Goal: Task Accomplishment & Management: Use online tool/utility

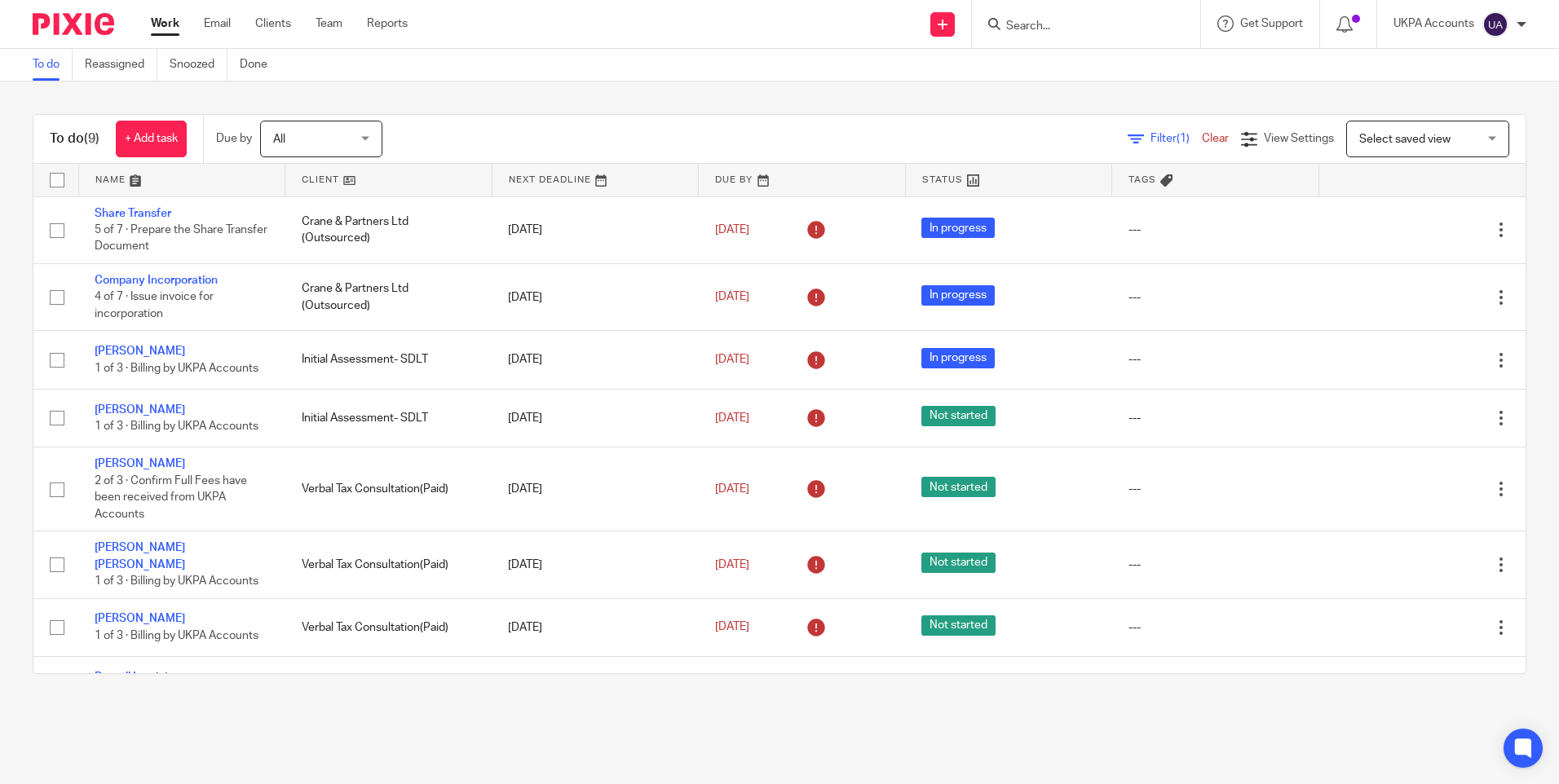
click at [165, 20] on link "Work" at bounding box center [165, 24] width 28 height 17
click at [165, 25] on link "Work" at bounding box center [165, 24] width 28 height 17
click at [1045, 27] on input "Search" at bounding box center [1078, 27] width 147 height 15
type input "zzilli"
click at [1050, 67] on link at bounding box center [1138, 70] width 275 height 37
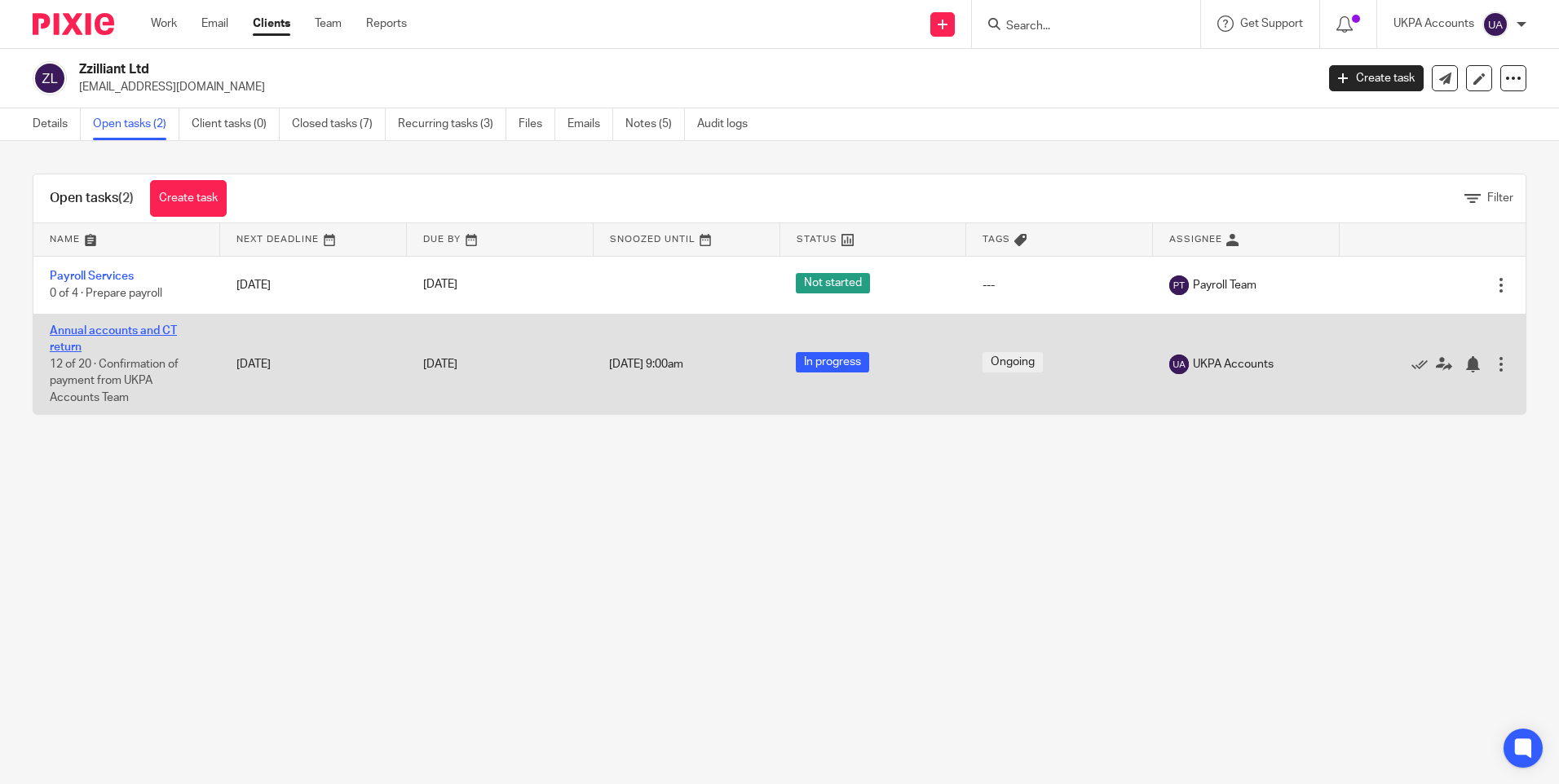
click at [110, 333] on link "Annual accounts and CT return" at bounding box center [113, 338] width 127 height 27
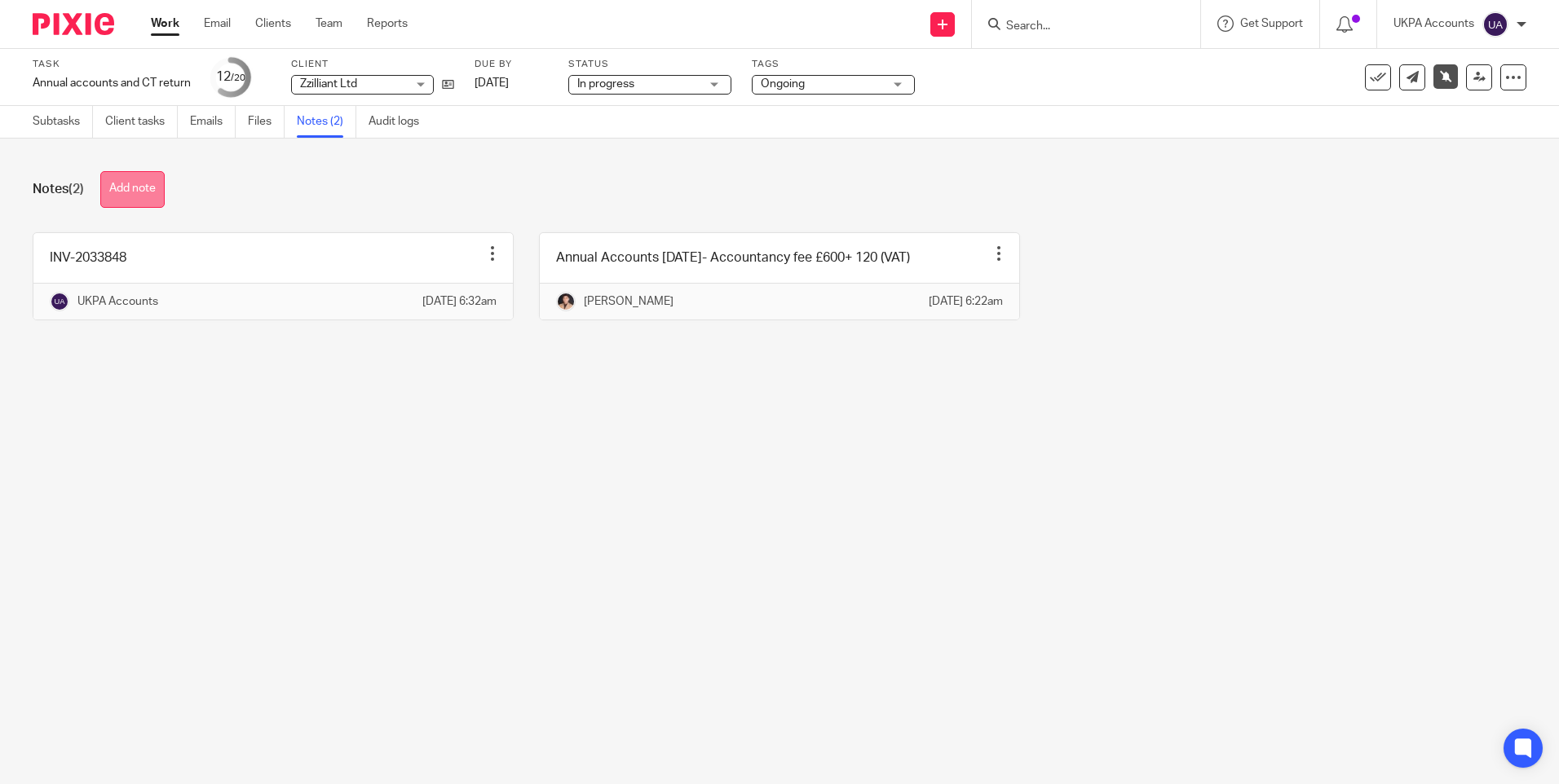
click at [156, 188] on button "Add note" at bounding box center [132, 190] width 64 height 37
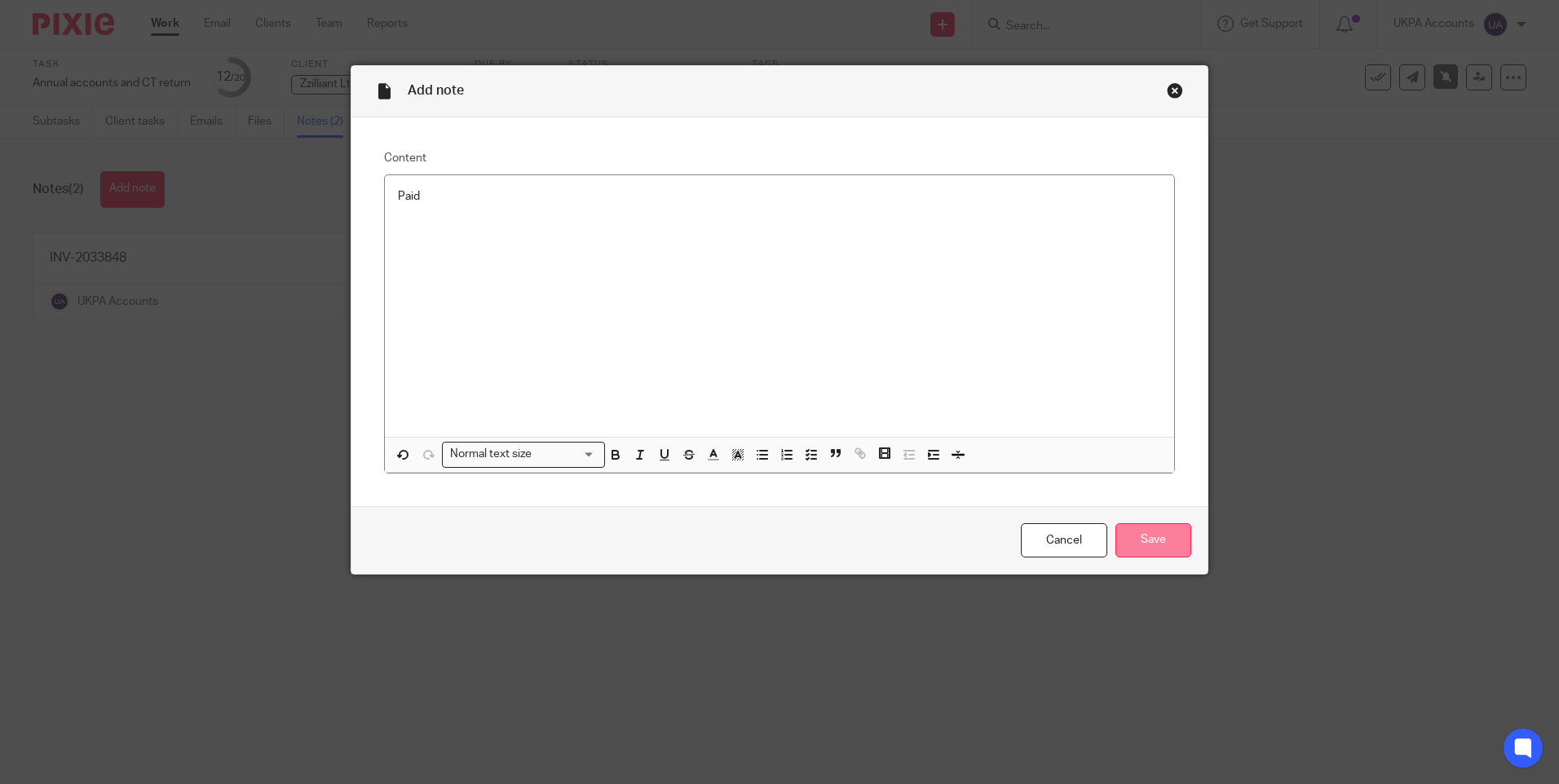
click at [1161, 541] on input "Save" at bounding box center [1152, 541] width 76 height 35
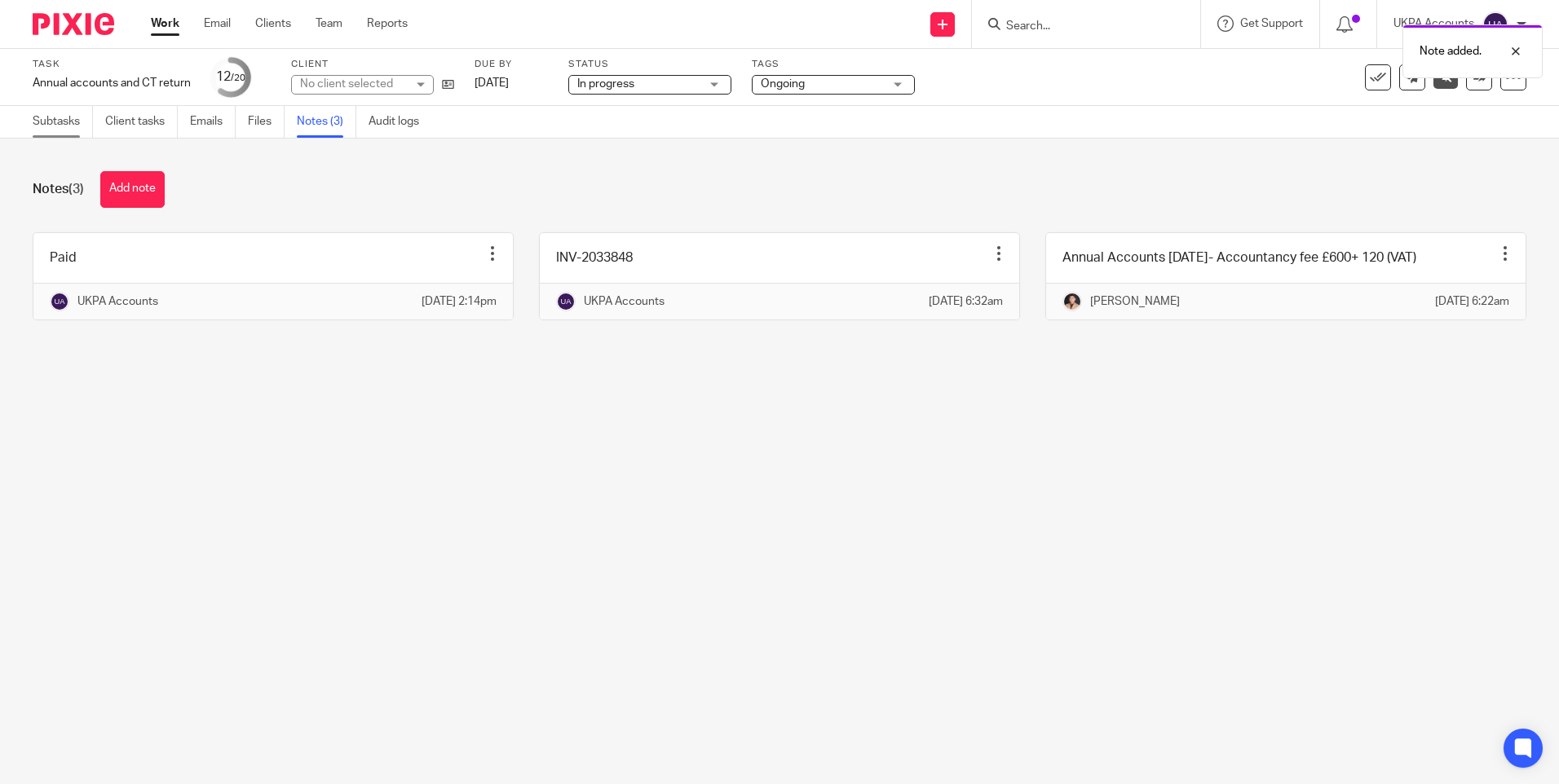
click at [57, 124] on link "Subtasks" at bounding box center [62, 121] width 61 height 32
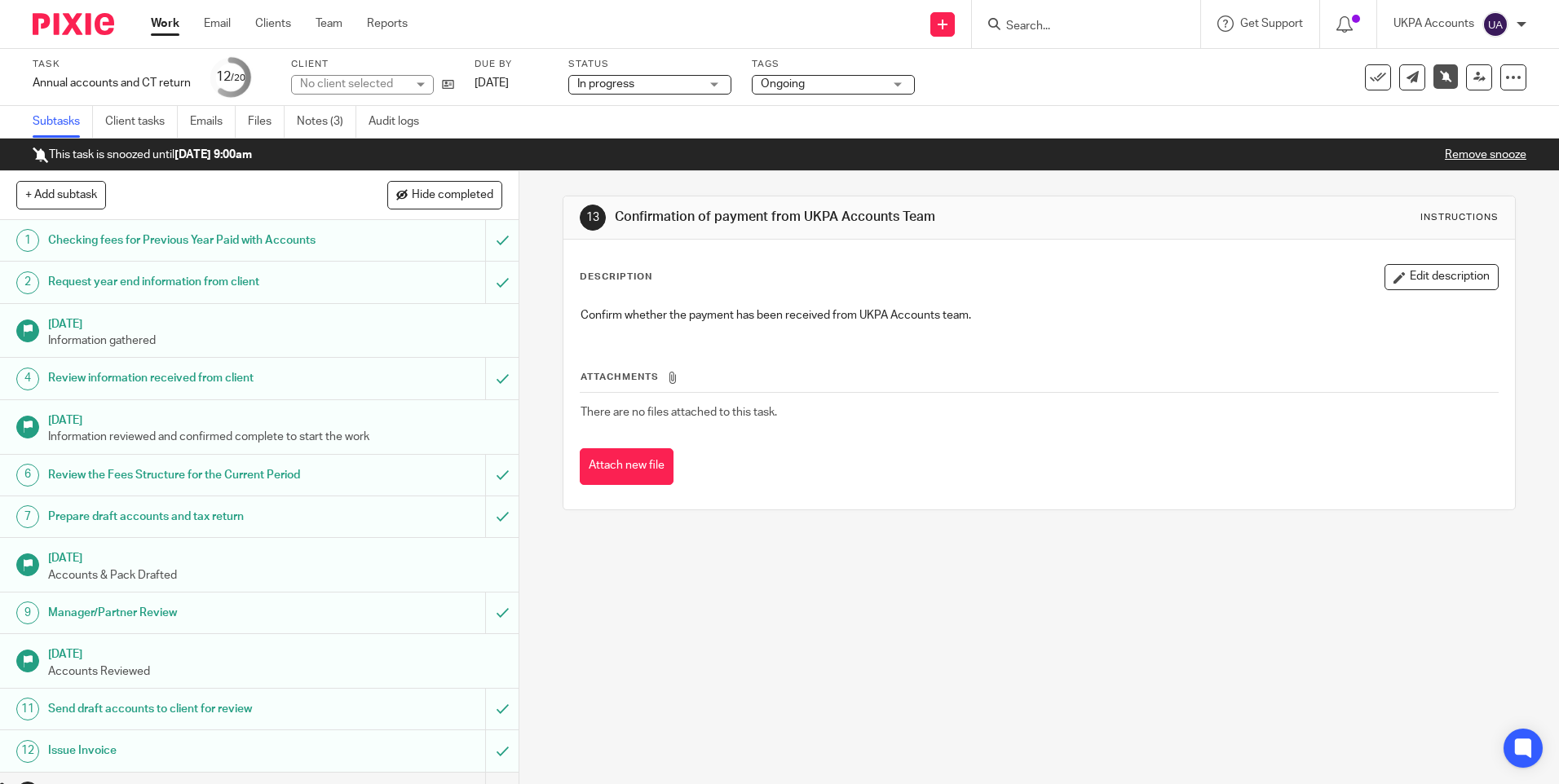
scroll to position [353, 0]
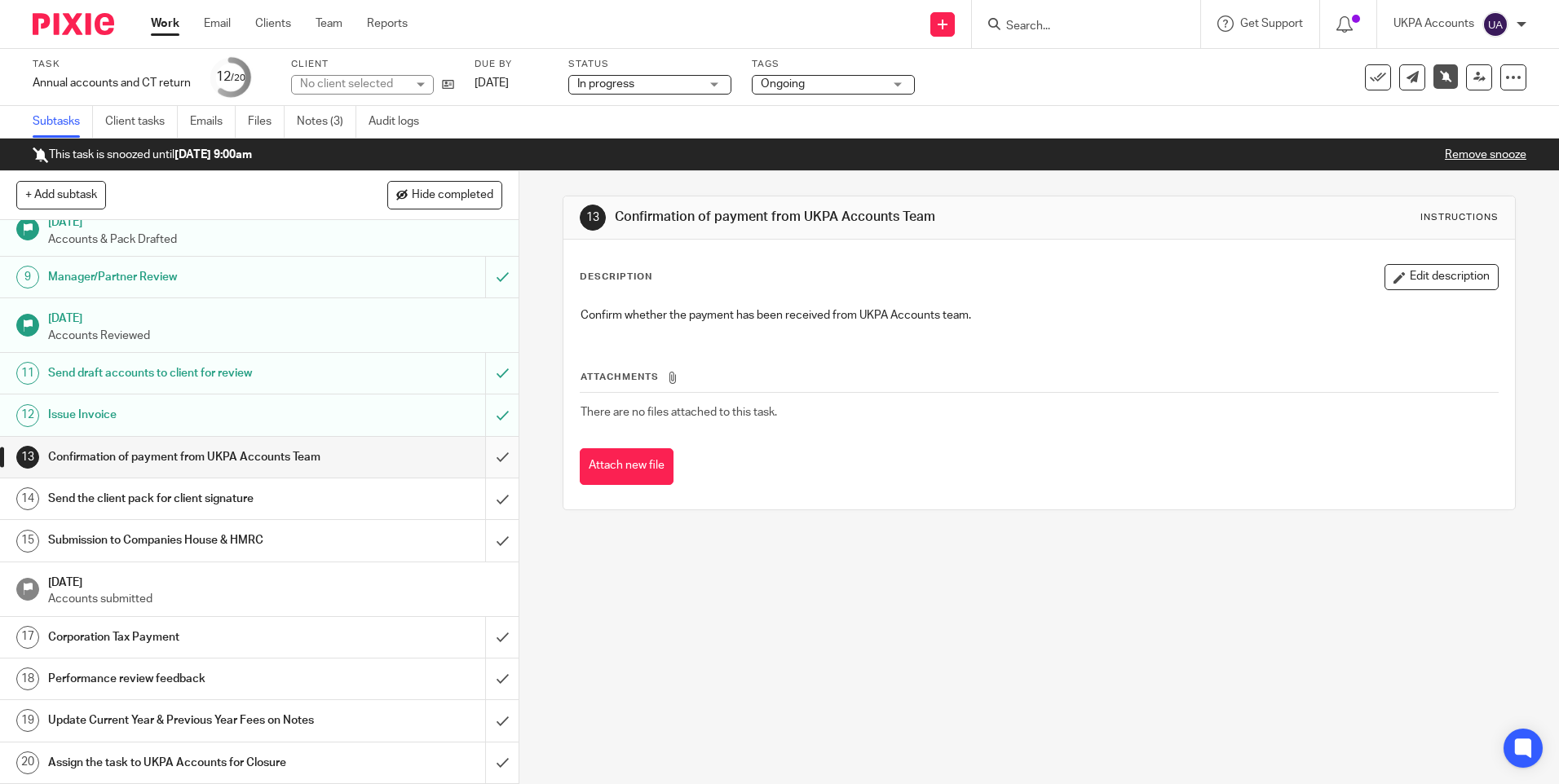
click at [486, 449] on input "submit" at bounding box center [259, 457] width 519 height 41
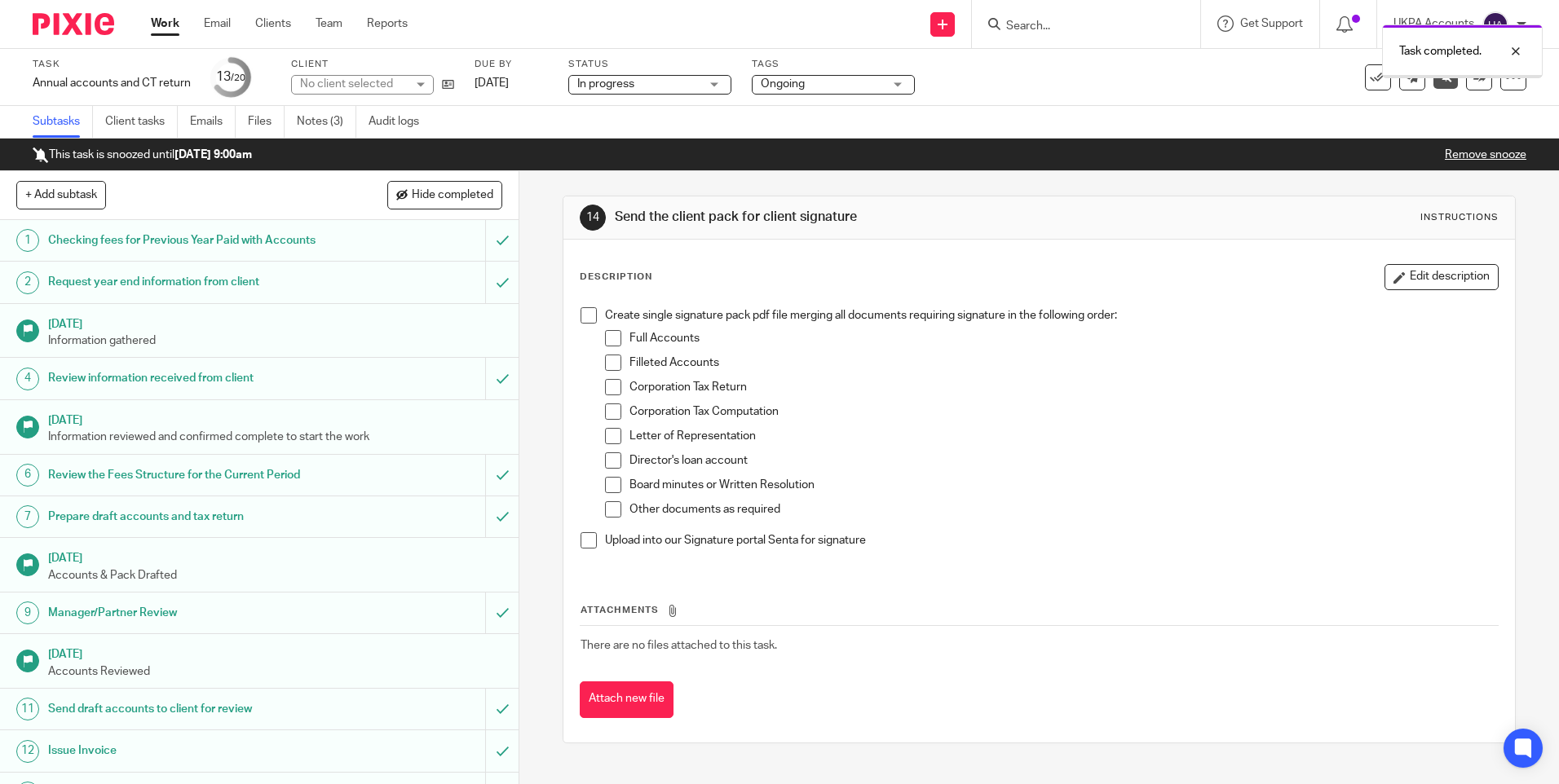
scroll to position [353, 0]
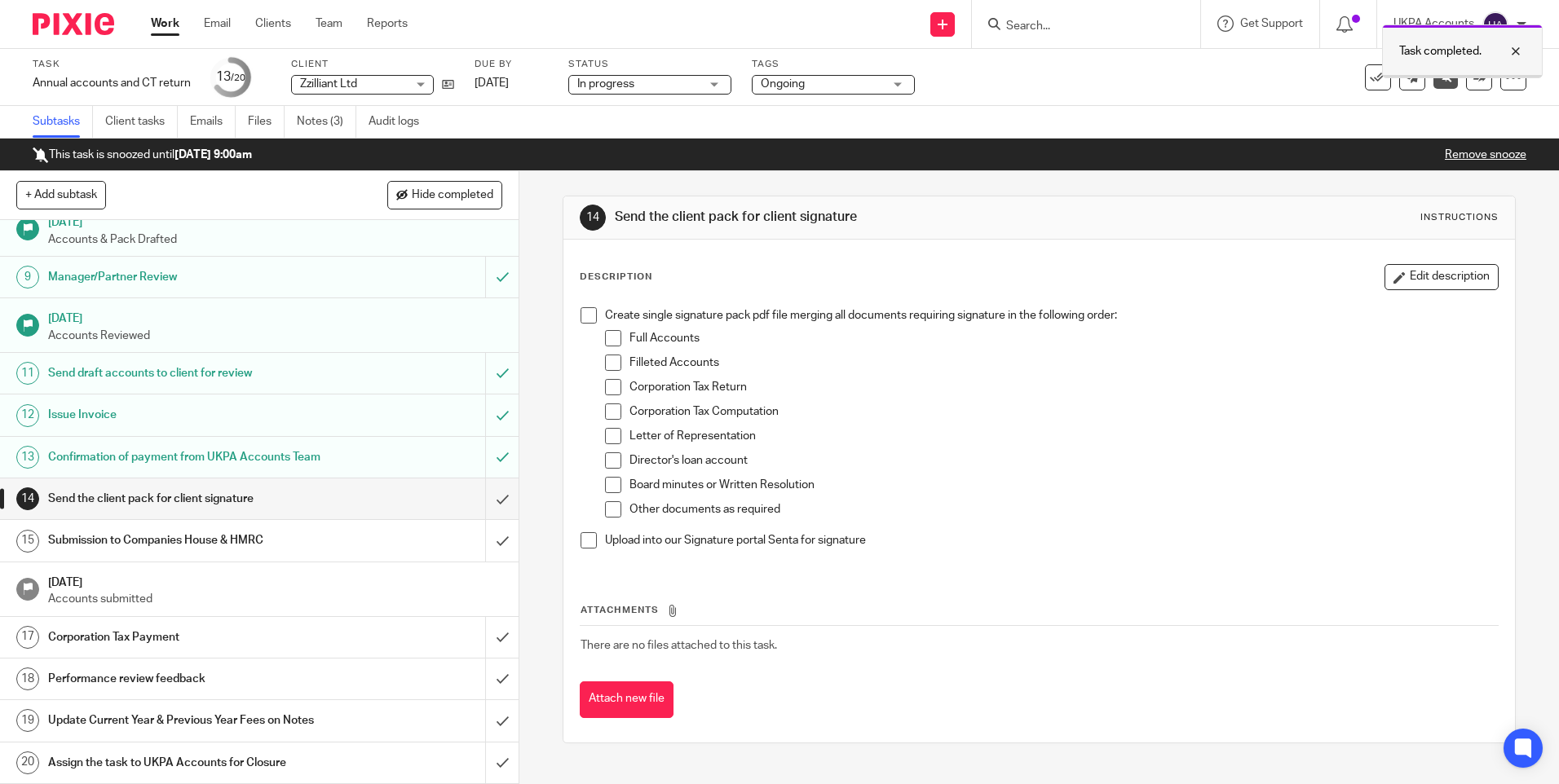
click at [1512, 47] on div at bounding box center [1503, 52] width 44 height 20
click at [1440, 75] on icon at bounding box center [1446, 76] width 12 height 12
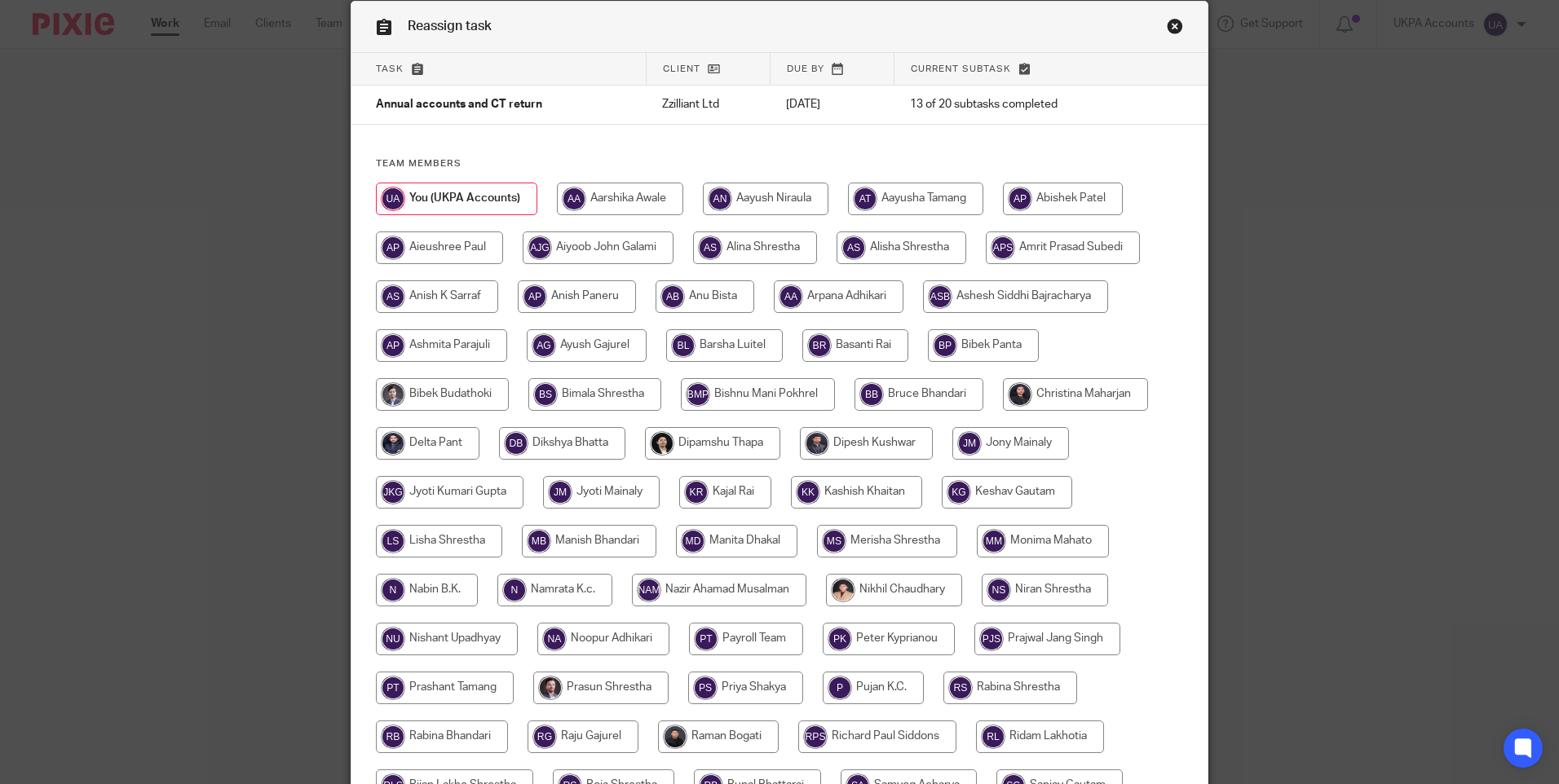
scroll to position [244, 0]
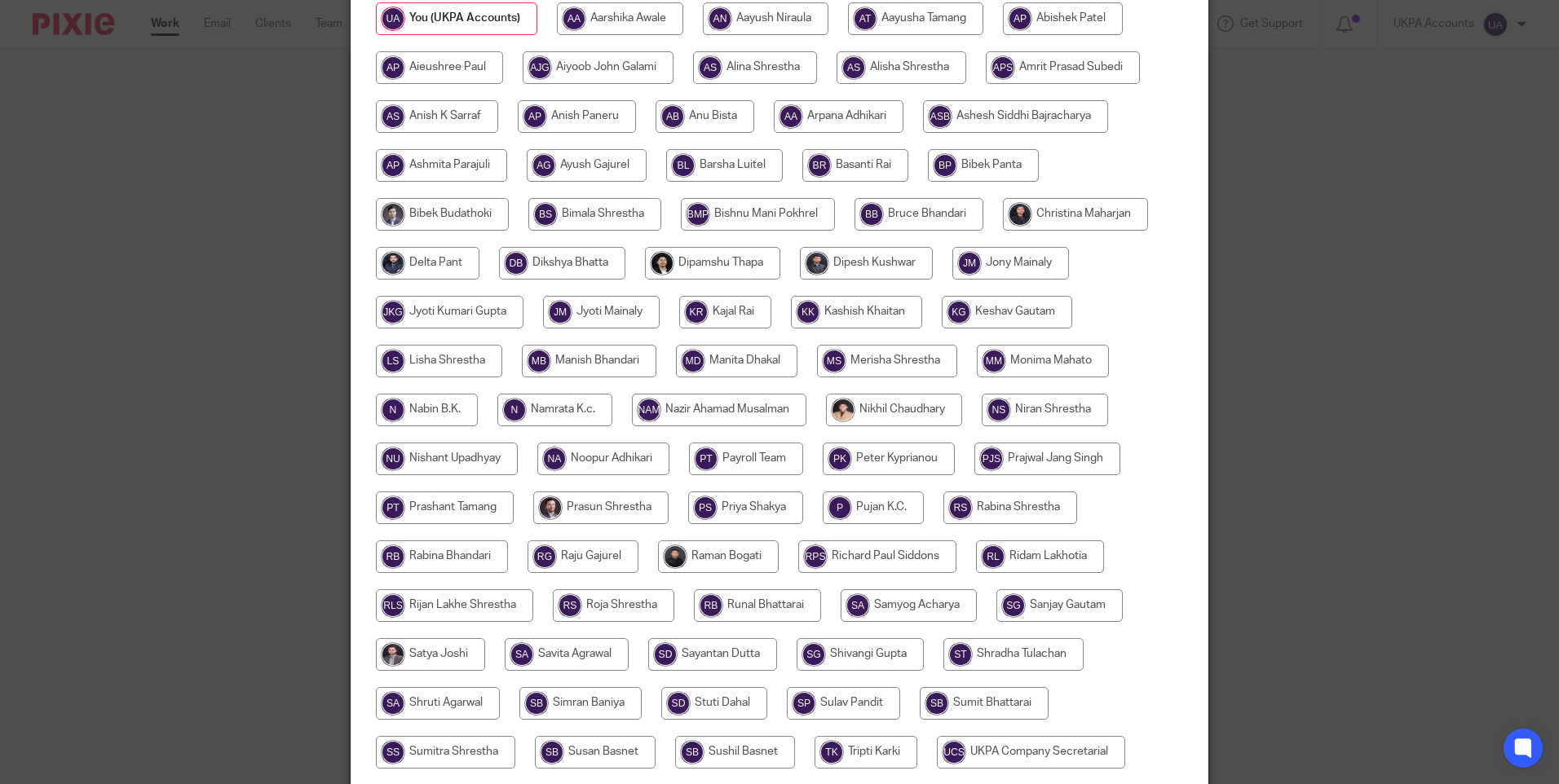
click at [898, 407] on input "radio" at bounding box center [894, 410] width 136 height 32
radio input "true"
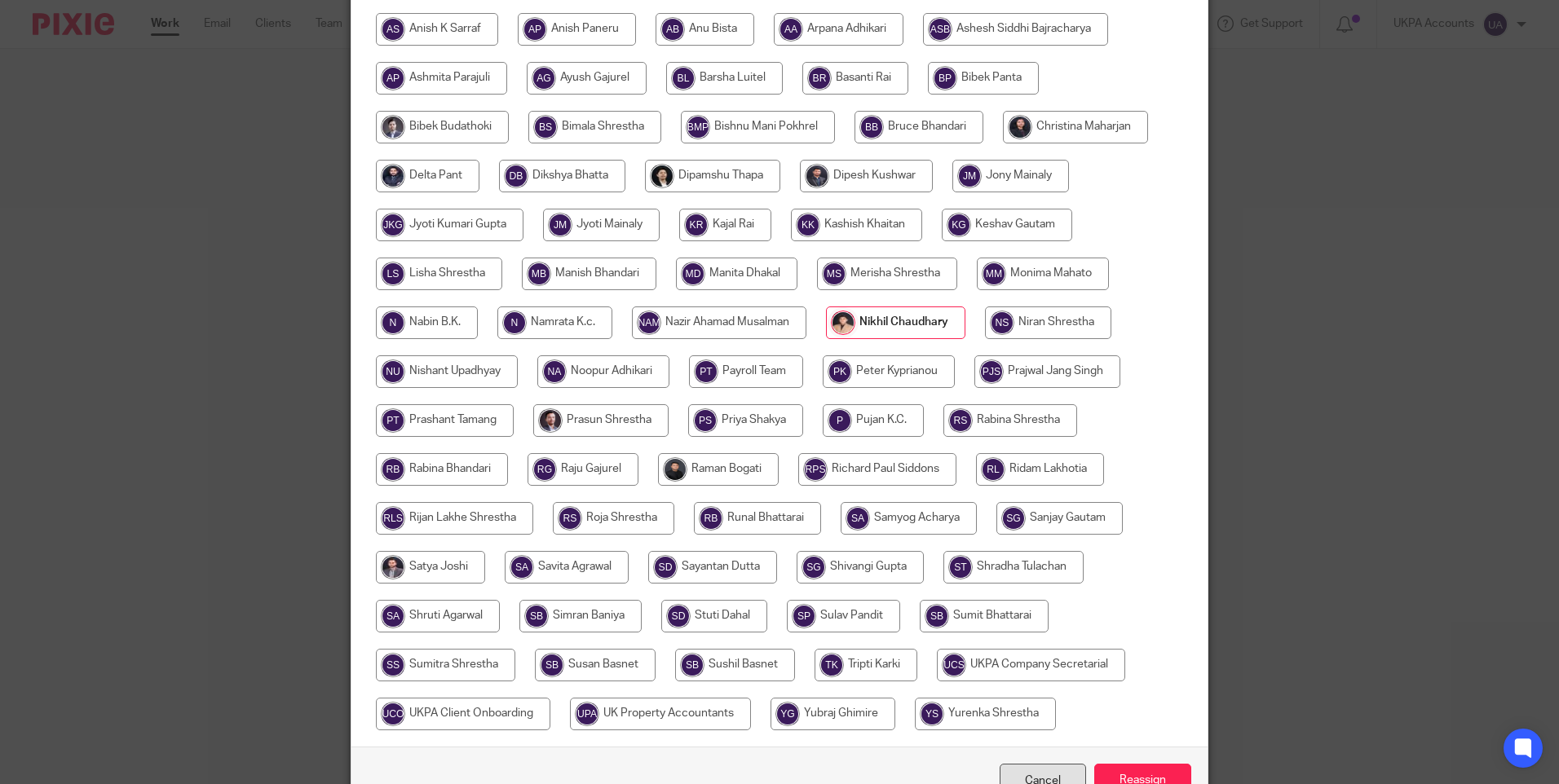
scroll to position [429, 0]
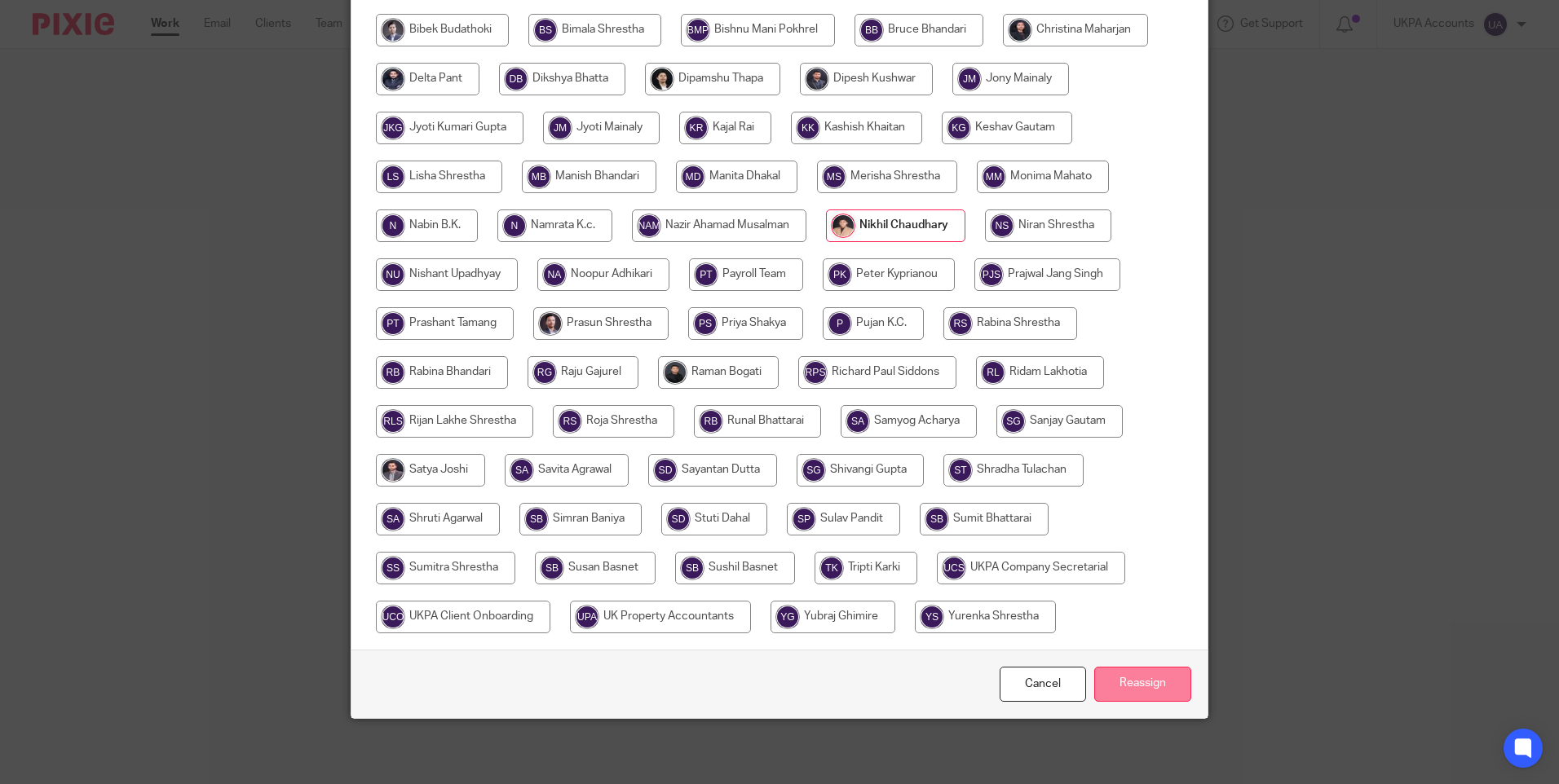
click at [1108, 683] on input "Reassign" at bounding box center [1142, 684] width 97 height 35
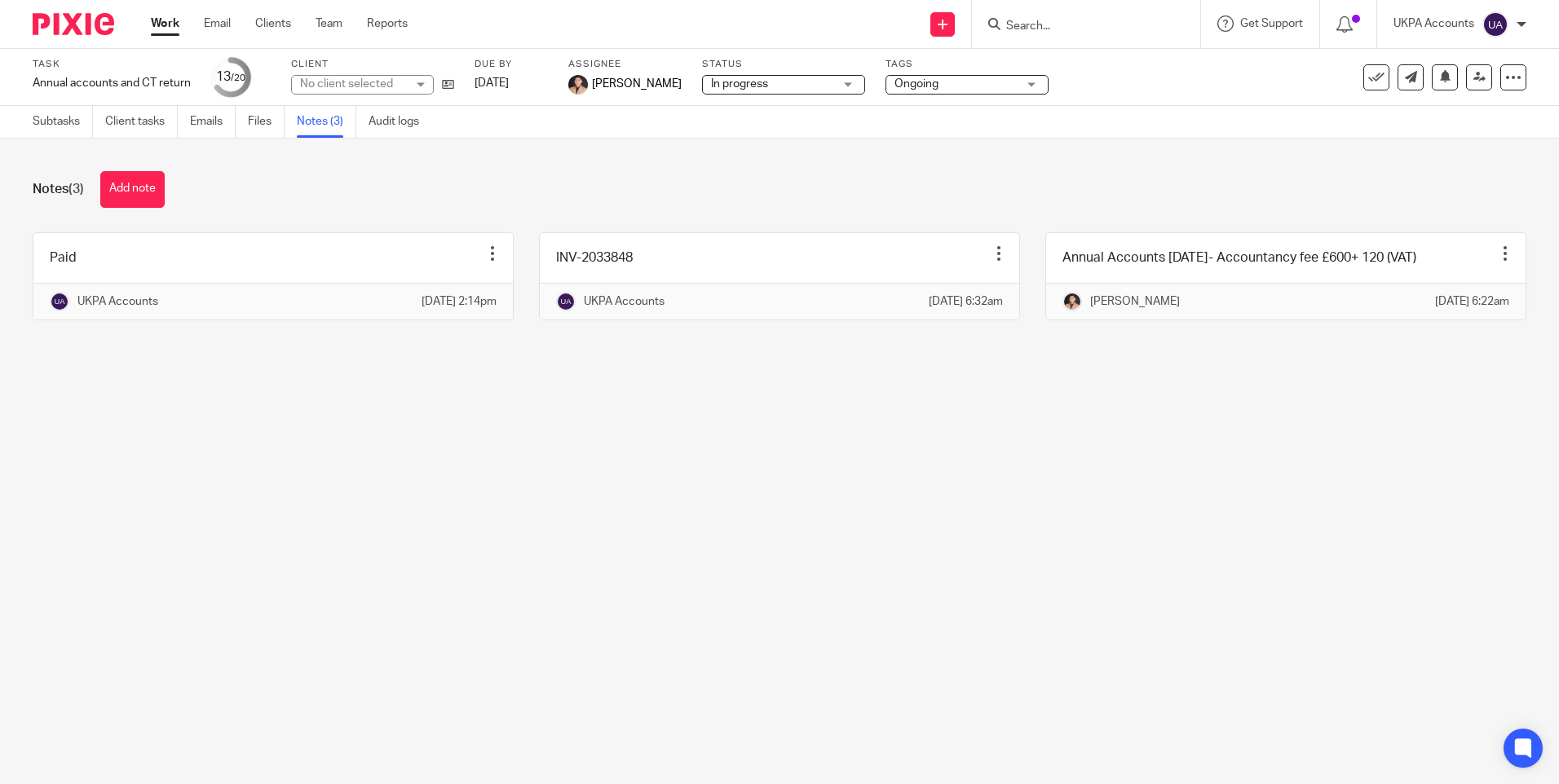
click at [164, 20] on link "Work" at bounding box center [165, 24] width 28 height 17
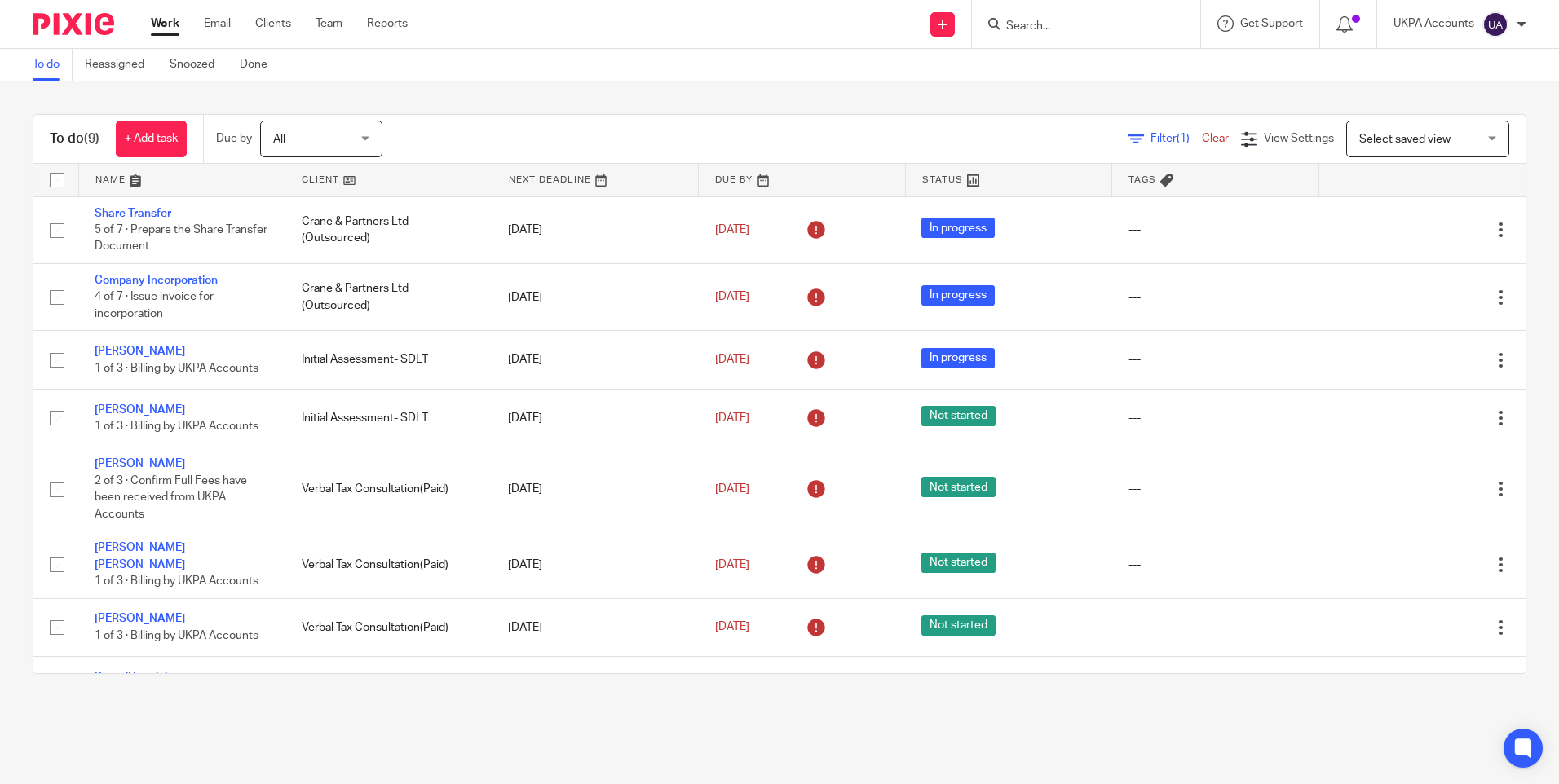
click at [1039, 24] on input "Search" at bounding box center [1078, 27] width 147 height 15
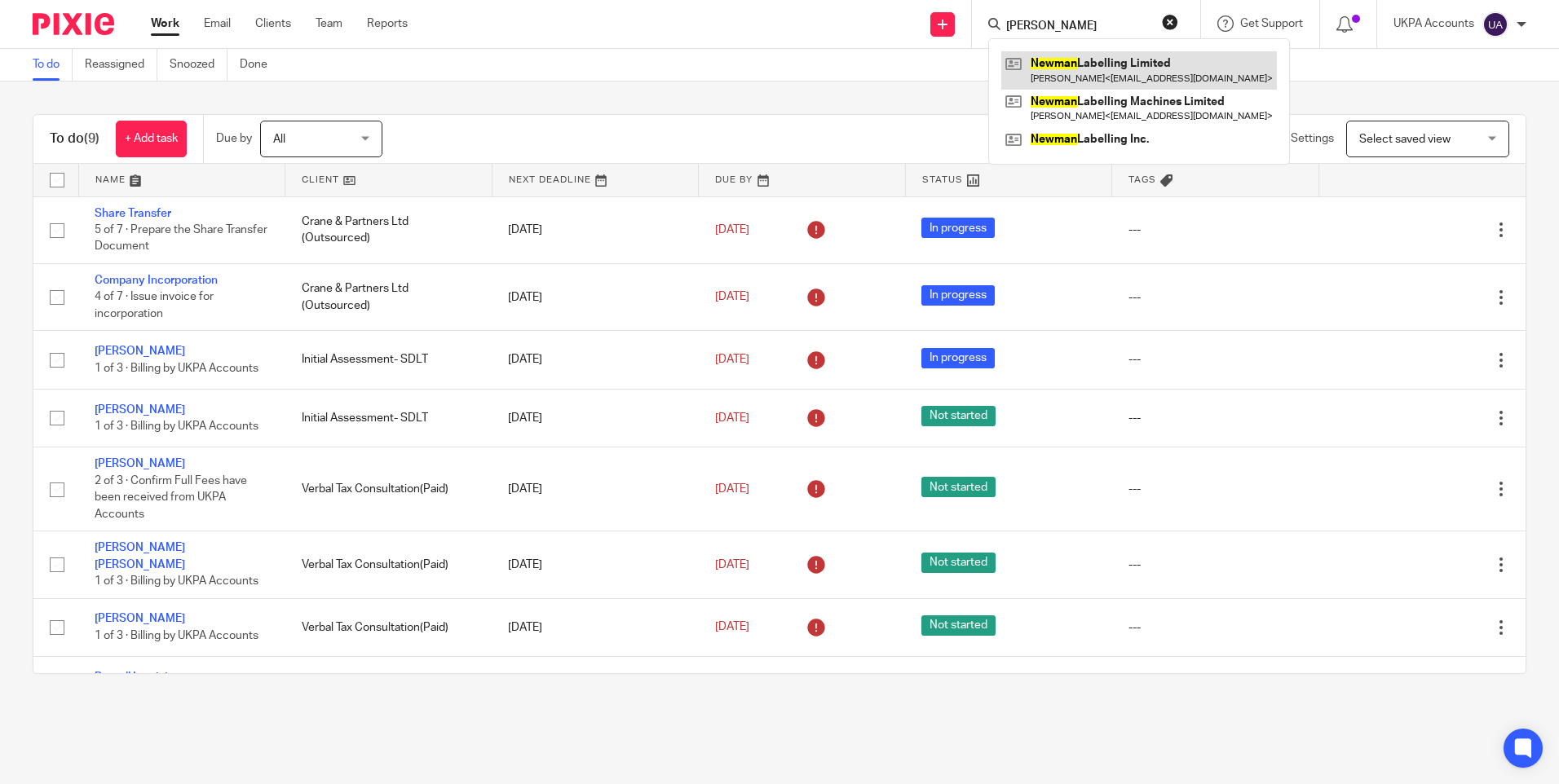
type input "newman"
click at [1051, 55] on link at bounding box center [1138, 70] width 275 height 37
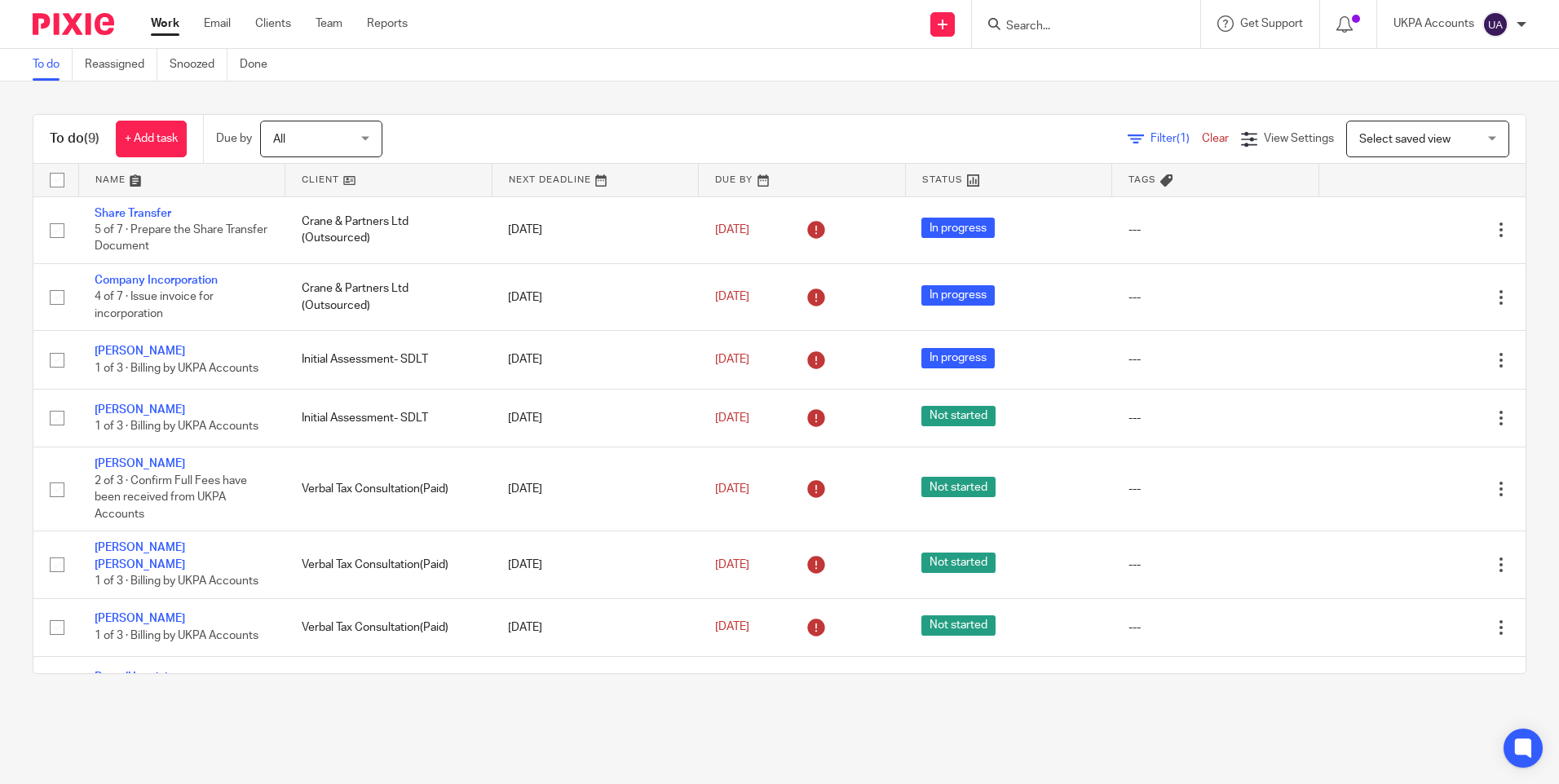
drag, startPoint x: 0, startPoint y: 0, endPoint x: 57, endPoint y: 62, distance: 84.2
click at [57, 62] on link "To do" at bounding box center [52, 65] width 40 height 32
